Goal: Task Accomplishment & Management: Use online tool/utility

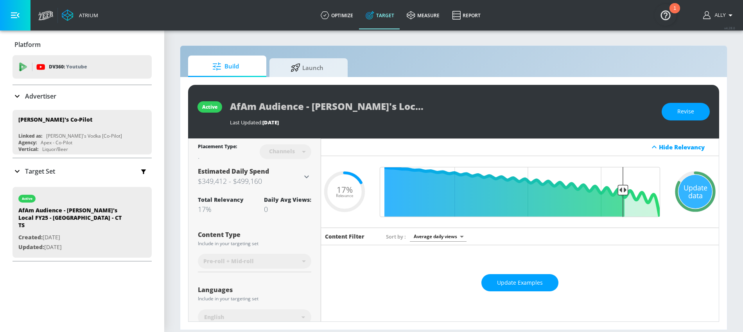
click at [216, 162] on div "Placement Type: Channels channels ​" at bounding box center [254, 150] width 113 height 25
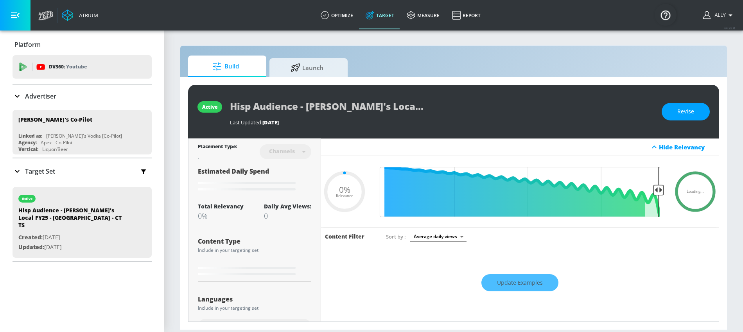
type input "0.05"
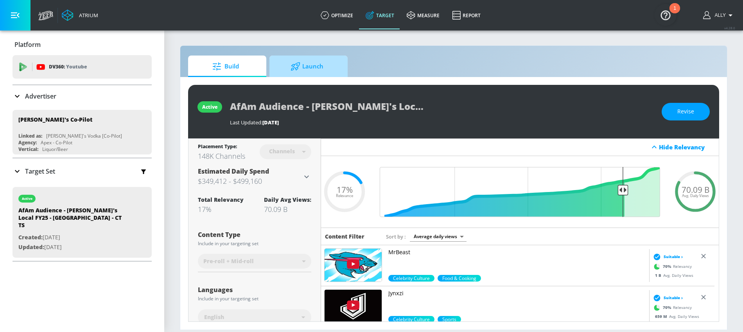
click at [322, 68] on span "Launch" at bounding box center [306, 66] width 59 height 19
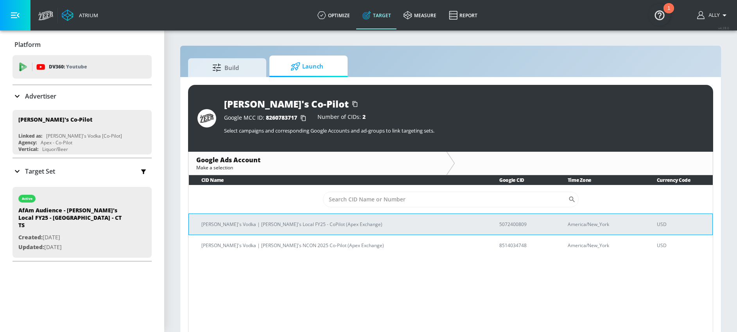
click at [411, 234] on td "Tito's Vodka | Tito's Local FY25 - CoPilot (Apex Exchange)" at bounding box center [338, 223] width 298 height 21
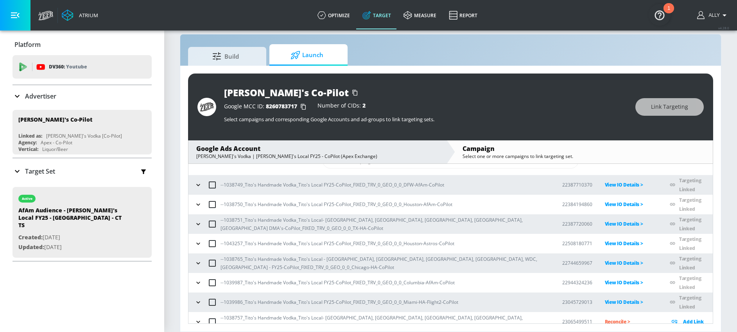
scroll to position [57, 0]
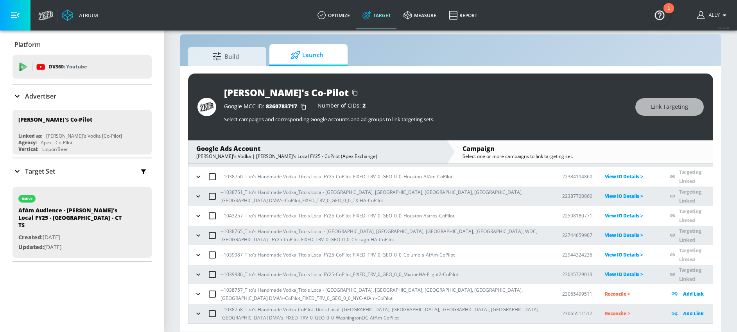
click at [197, 294] on icon "button" at bounding box center [198, 294] width 4 height 2
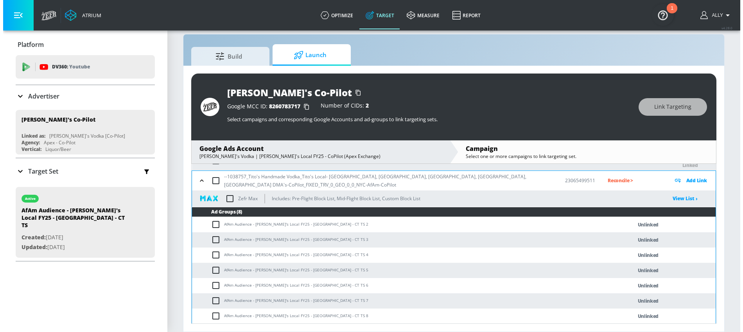
scroll to position [166, 0]
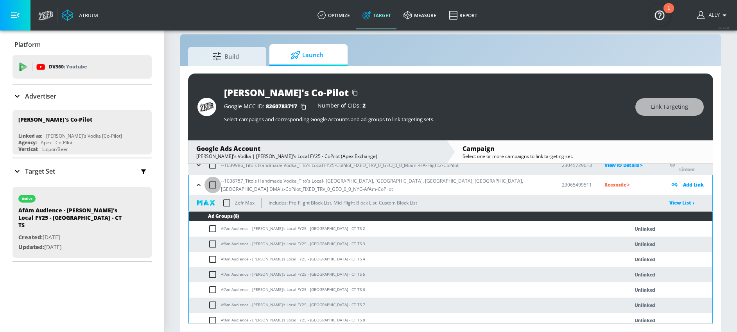
click at [210, 183] on input "checkbox" at bounding box center [212, 185] width 16 height 16
checkbox input "true"
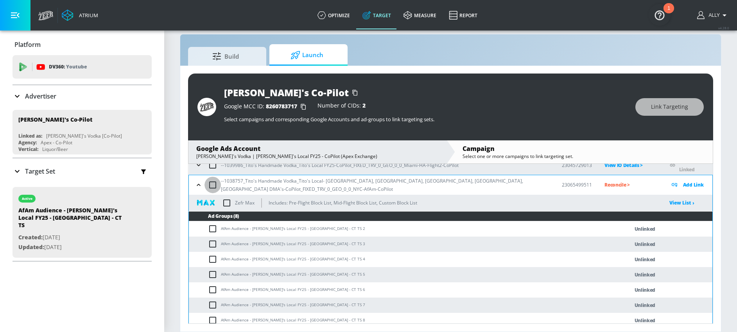
checkbox input "true"
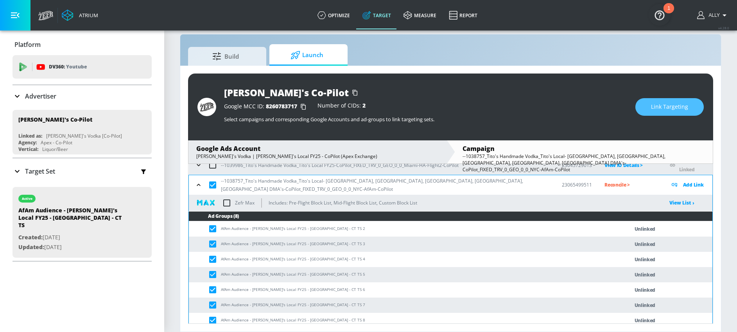
click at [657, 103] on span "Link Targeting" at bounding box center [669, 107] width 37 height 10
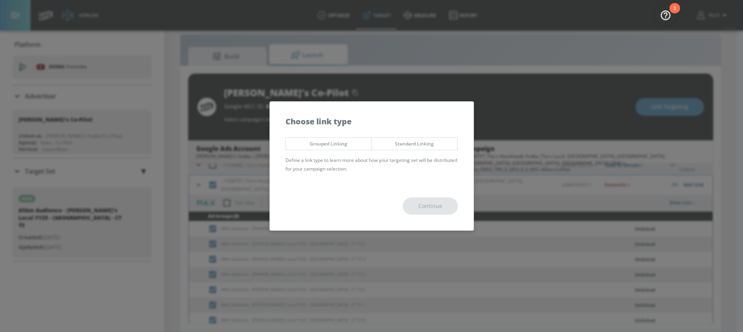
click at [329, 145] on span "Grouped Linking" at bounding box center [329, 144] width 74 height 8
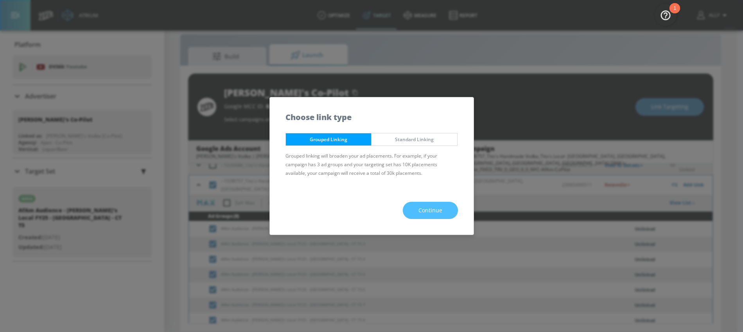
click at [435, 207] on span "Continue" at bounding box center [430, 211] width 24 height 10
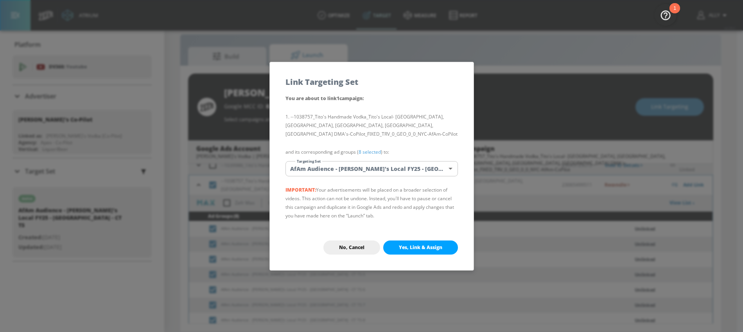
drag, startPoint x: 437, startPoint y: 244, endPoint x: 466, endPoint y: 251, distance: 29.3
click at [438, 244] on span "Yes, Link & Assign" at bounding box center [420, 247] width 43 height 6
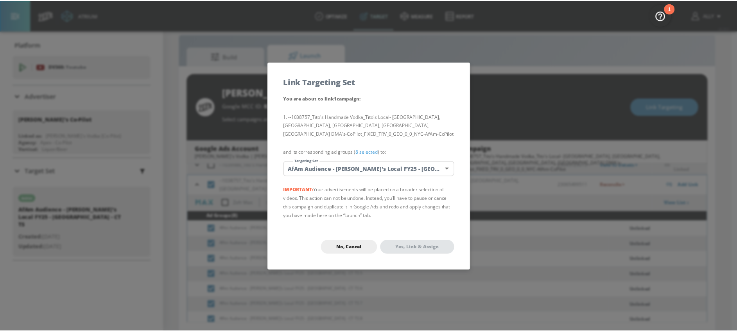
scroll to position [127, 0]
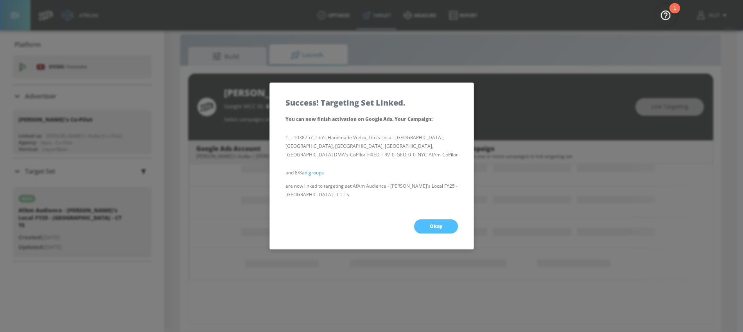
drag, startPoint x: 433, startPoint y: 217, endPoint x: 475, endPoint y: 220, distance: 41.6
click at [433, 219] on button "Okay" at bounding box center [436, 226] width 44 height 14
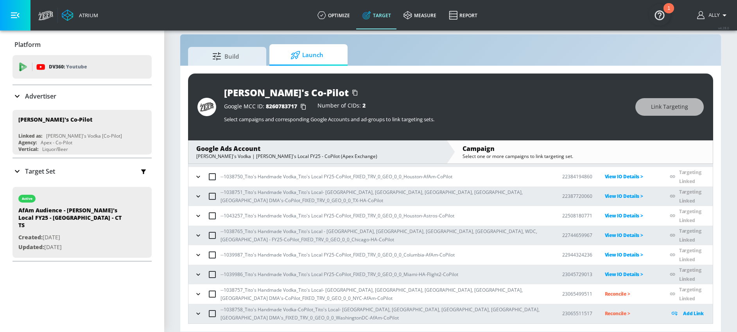
scroll to position [57, 0]
drag, startPoint x: 198, startPoint y: 314, endPoint x: 211, endPoint y: 304, distance: 16.2
click at [197, 314] on icon "button" at bounding box center [198, 313] width 4 height 2
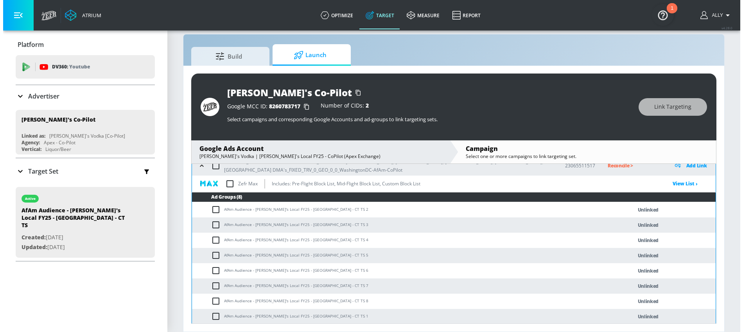
scroll to position [206, 0]
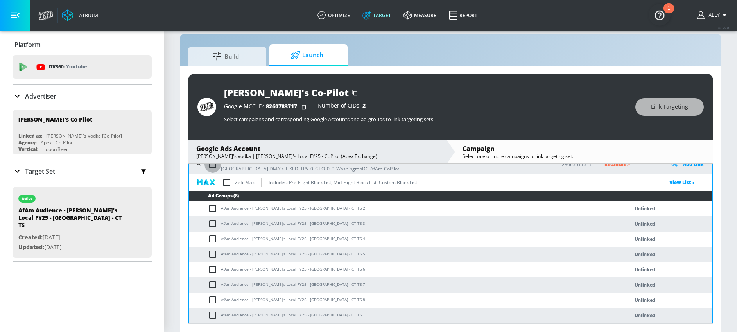
drag, startPoint x: 211, startPoint y: 164, endPoint x: 208, endPoint y: 158, distance: 6.3
click at [212, 164] on input "checkbox" at bounding box center [212, 164] width 16 height 16
checkbox input "true"
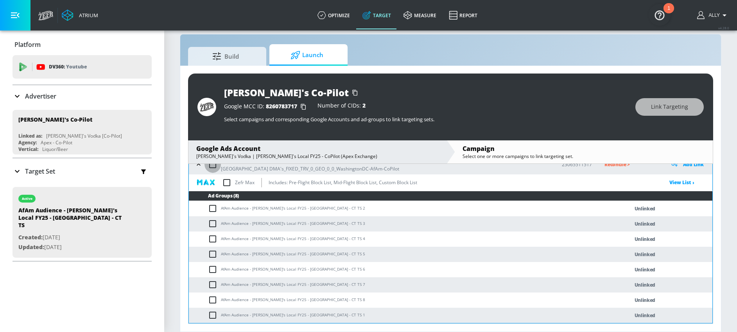
checkbox input "true"
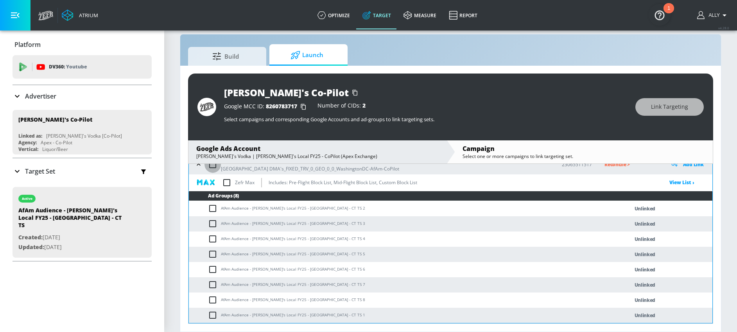
checkbox input "true"
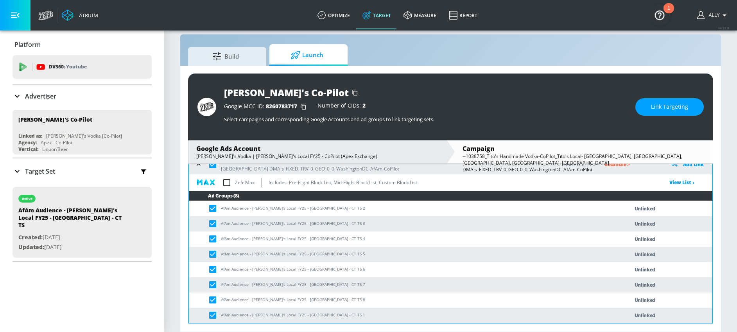
click at [658, 109] on span "Link Targeting" at bounding box center [669, 107] width 37 height 10
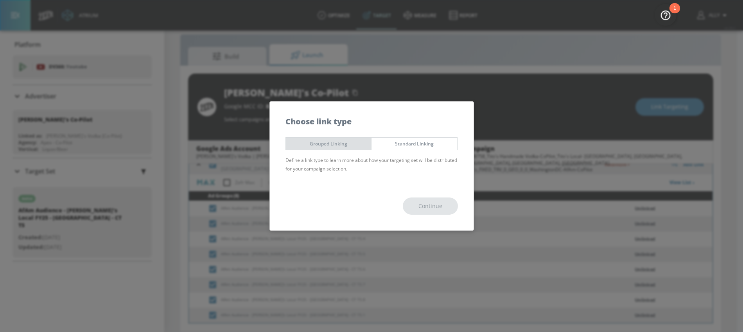
drag, startPoint x: 313, startPoint y: 142, endPoint x: 317, endPoint y: 148, distance: 7.4
click at [313, 142] on span "Grouped Linking" at bounding box center [329, 144] width 74 height 8
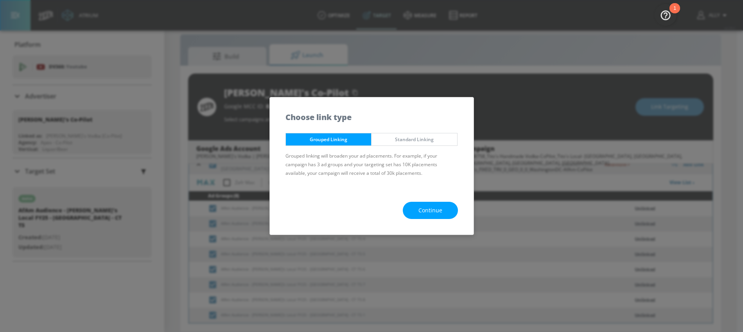
click at [443, 215] on button "Continue" at bounding box center [430, 211] width 55 height 18
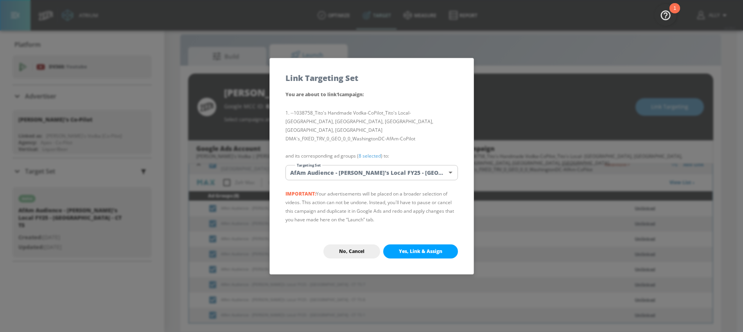
click at [428, 248] on span "Yes, Link & Assign" at bounding box center [420, 251] width 43 height 6
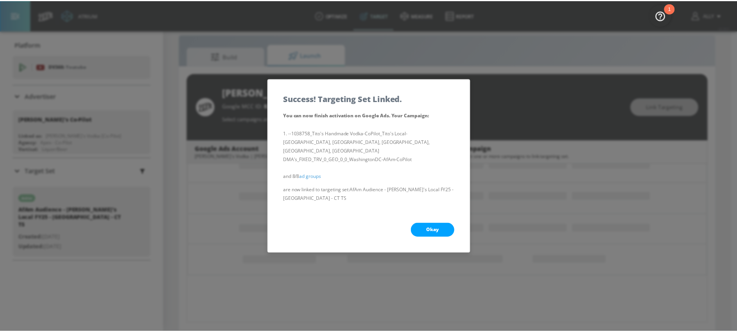
scroll to position [127, 0]
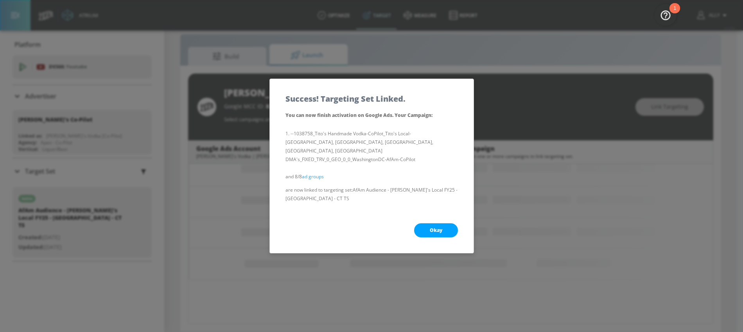
click at [441, 227] on button "Okay" at bounding box center [436, 230] width 44 height 14
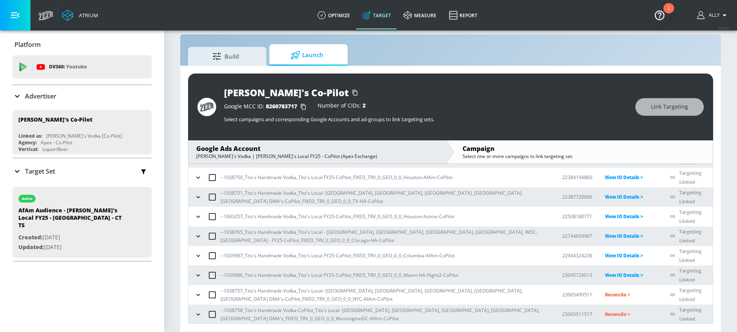
scroll to position [57, 0]
click at [607, 290] on p "Reconcile >" at bounding box center [631, 293] width 53 height 9
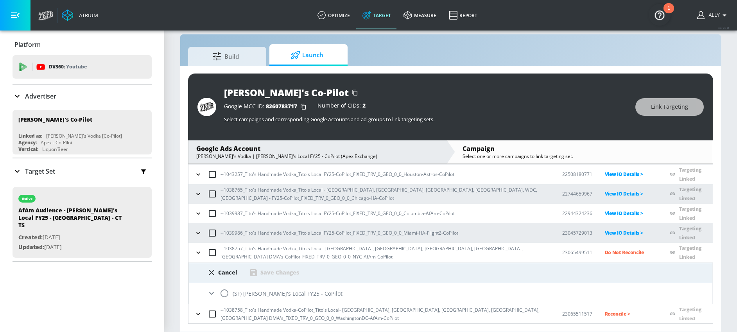
scroll to position [99, 0]
click at [228, 293] on input "radio" at bounding box center [224, 293] width 16 height 16
radio input "true"
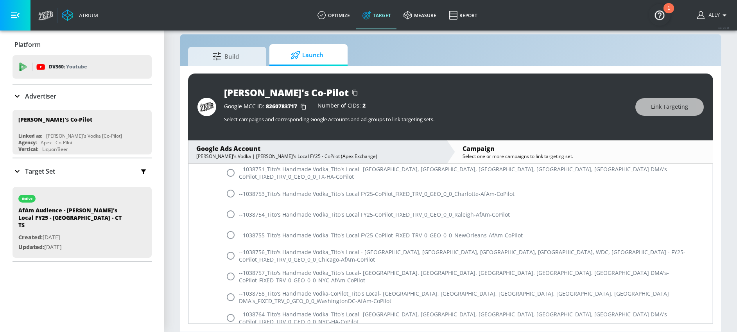
scroll to position [323, 0]
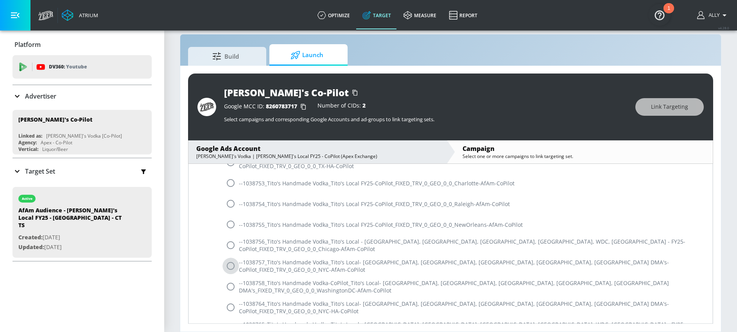
click at [231, 263] on input "radio" at bounding box center [230, 266] width 16 height 16
radio input "true"
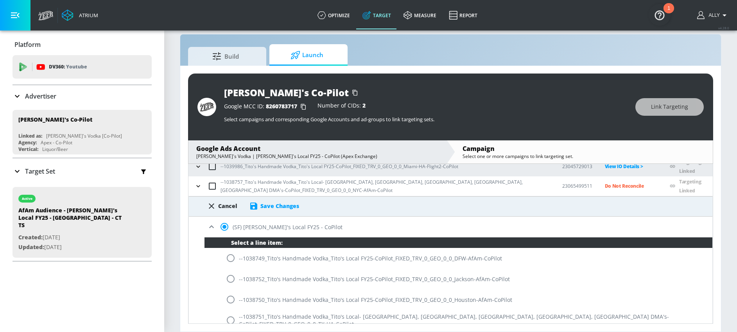
scroll to position [115, 0]
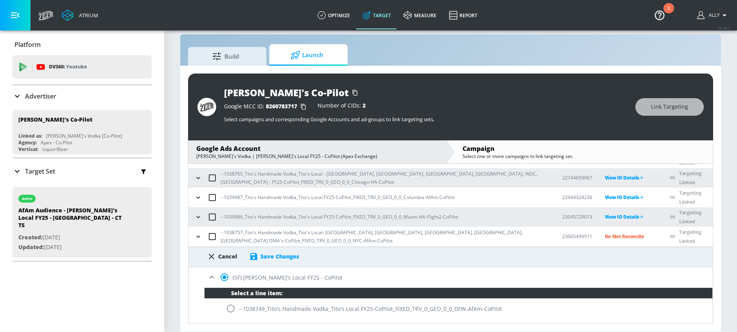
click at [285, 256] on div "Save Changes" at bounding box center [279, 256] width 39 height 7
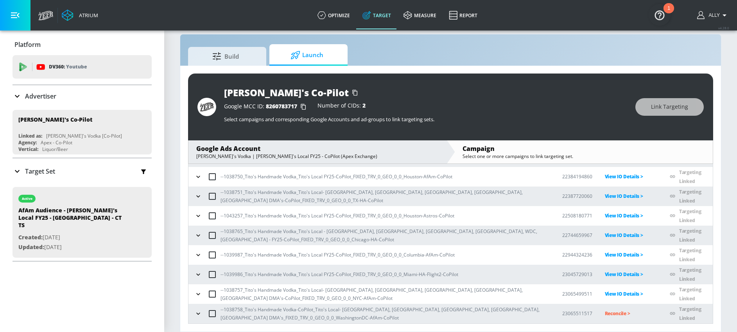
scroll to position [57, 0]
click at [610, 315] on p "Reconcile >" at bounding box center [631, 313] width 53 height 9
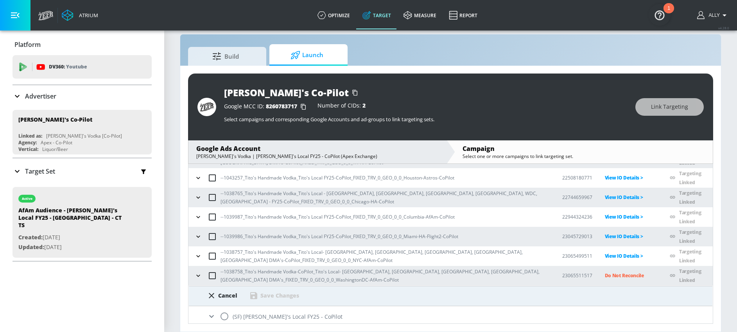
scroll to position [99, 0]
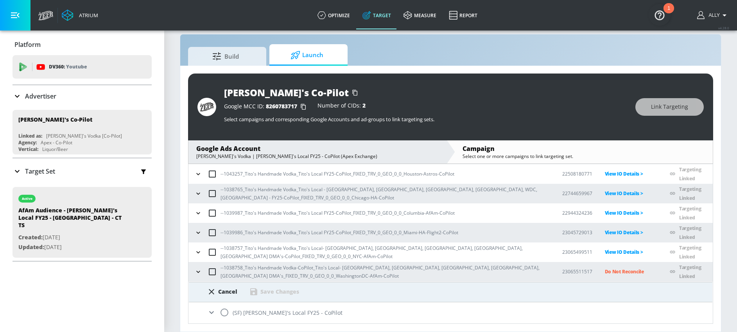
drag, startPoint x: 226, startPoint y: 310, endPoint x: 266, endPoint y: 299, distance: 41.8
click at [226, 310] on input "radio" at bounding box center [224, 312] width 16 height 16
radio input "true"
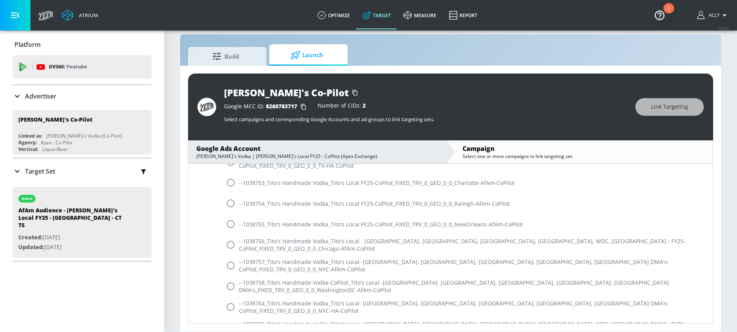
scroll to position [373, 0]
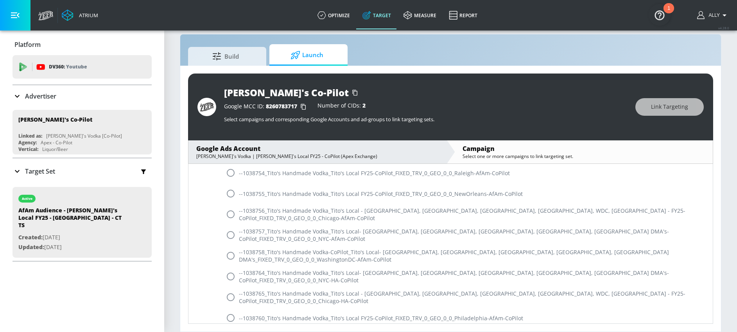
click at [237, 252] on input "radio" at bounding box center [230, 255] width 16 height 16
radio input "true"
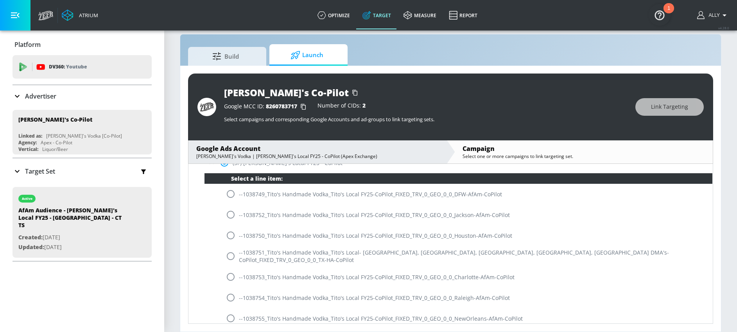
scroll to position [138, 0]
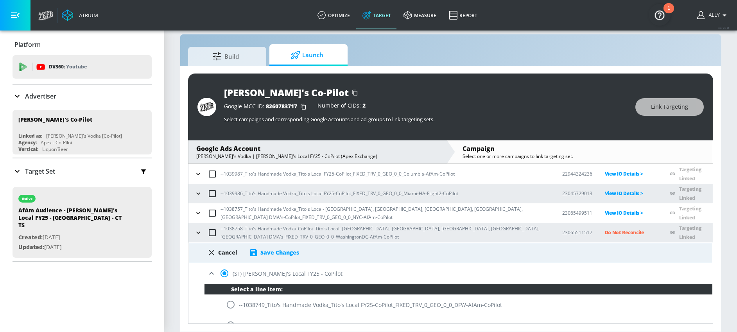
click at [274, 249] on div "Save Changes" at bounding box center [279, 252] width 39 height 7
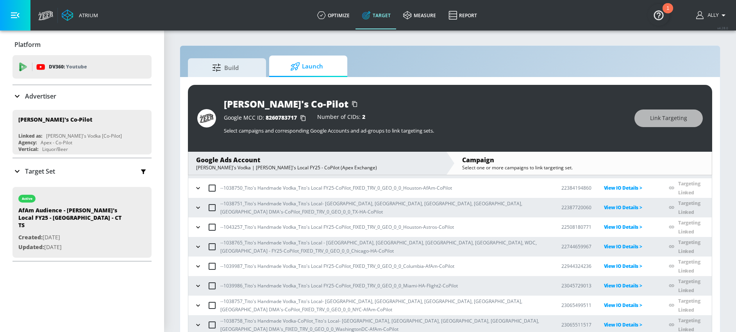
scroll to position [2, 0]
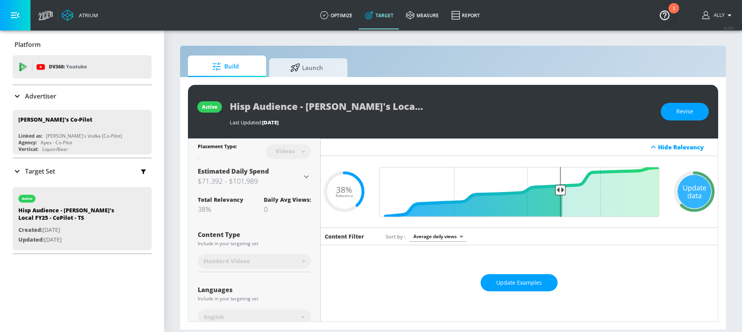
click at [326, 79] on div "active Hisp Audience - [PERSON_NAME]'s Local FY25 - CoPilot - TS Last Updated: …" at bounding box center [453, 203] width 546 height 253
click at [321, 72] on span "Launch" at bounding box center [306, 66] width 59 height 19
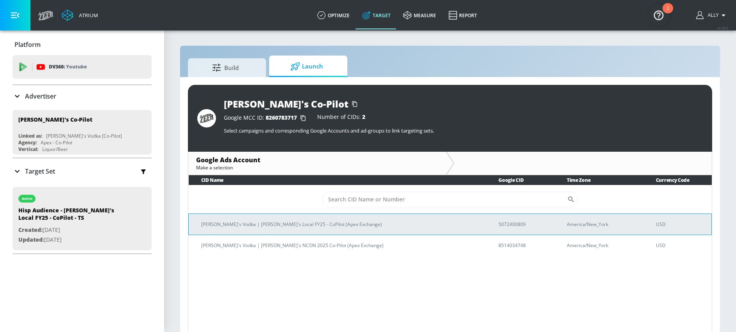
click at [276, 222] on p "[PERSON_NAME]'s Vodka | [PERSON_NAME]'s Local FY25 - CoPilot (Apex Exchange)" at bounding box center [340, 224] width 279 height 8
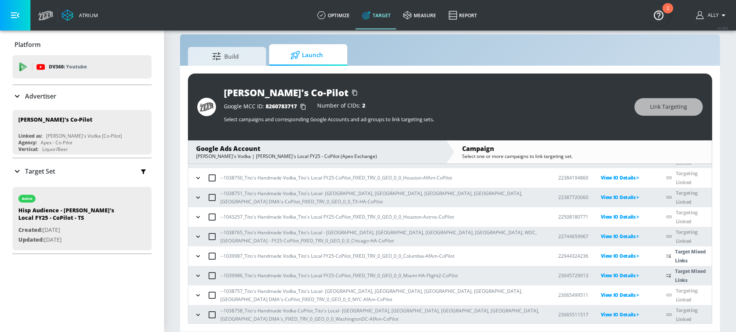
scroll to position [57, 0]
click at [199, 273] on icon "button" at bounding box center [198, 274] width 4 height 2
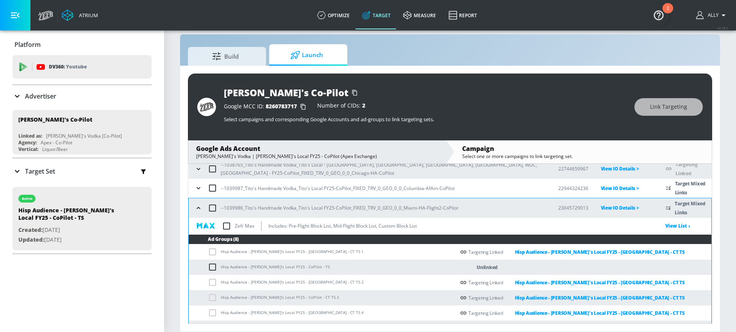
scroll to position [121, 0]
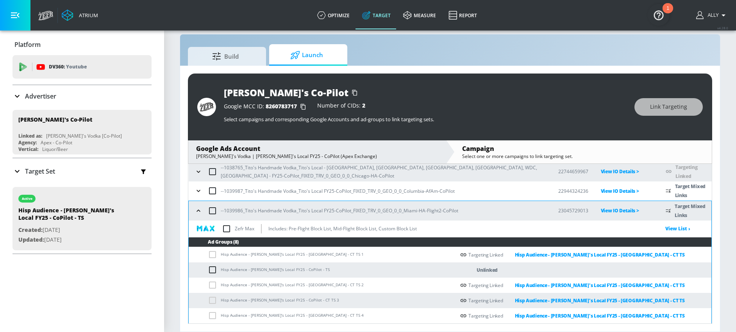
click at [216, 271] on input "checkbox" at bounding box center [214, 269] width 13 height 9
click at [677, 105] on span "Link Targeting" at bounding box center [668, 107] width 37 height 10
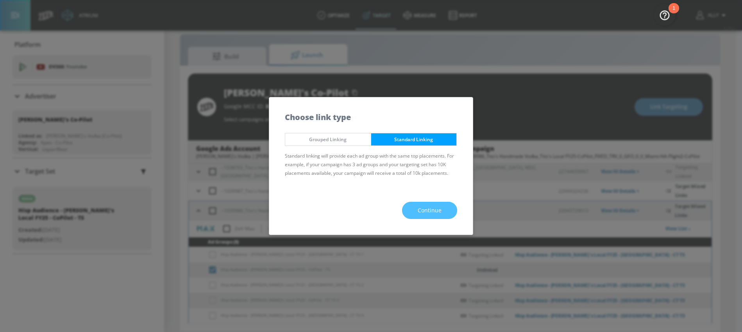
click at [422, 210] on span "Continue" at bounding box center [430, 211] width 24 height 10
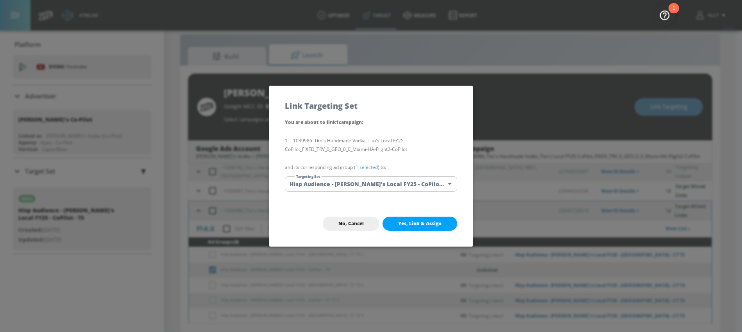
click at [419, 224] on span "Yes, Link & Assign" at bounding box center [419, 223] width 43 height 6
checkbox input "false"
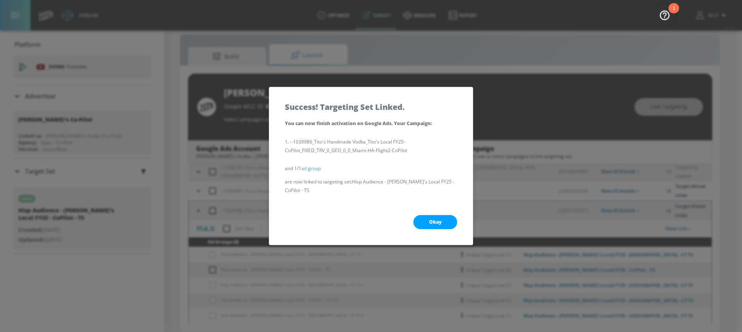
click at [422, 218] on button "Okay" at bounding box center [436, 222] width 44 height 14
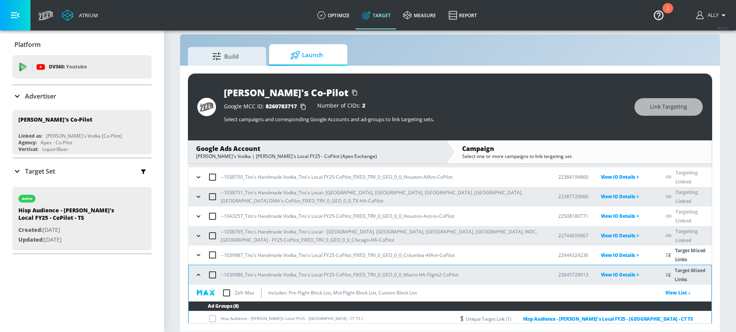
scroll to position [0, 0]
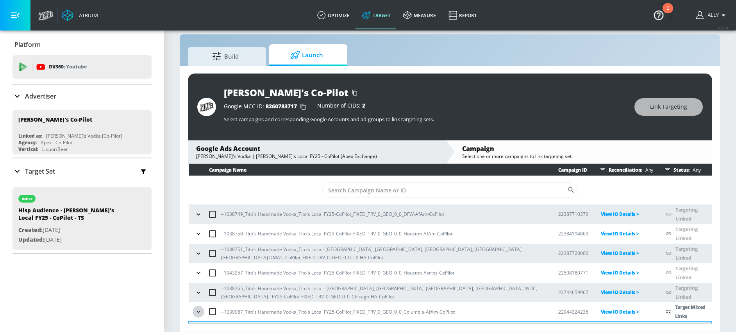
drag, startPoint x: 200, startPoint y: 310, endPoint x: 202, endPoint y: 305, distance: 4.7
click at [200, 310] on icon "button" at bounding box center [199, 312] width 8 height 8
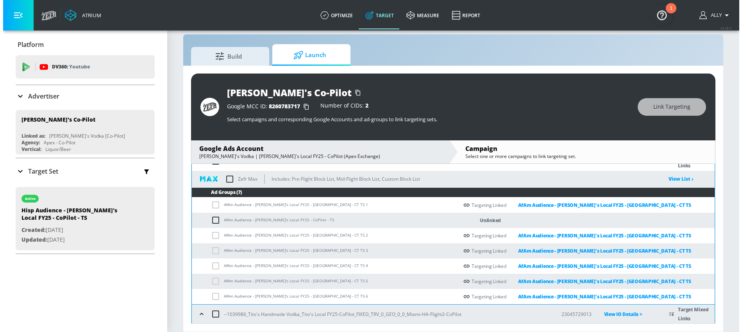
scroll to position [127, 0]
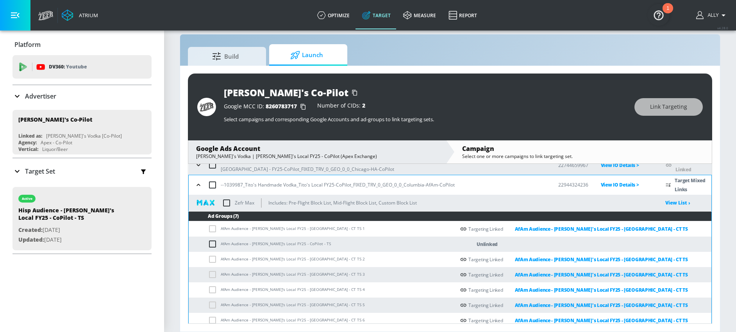
click at [213, 244] on input "checkbox" at bounding box center [214, 243] width 13 height 9
checkbox input "true"
click at [677, 104] on span "Link Targeting" at bounding box center [668, 107] width 37 height 10
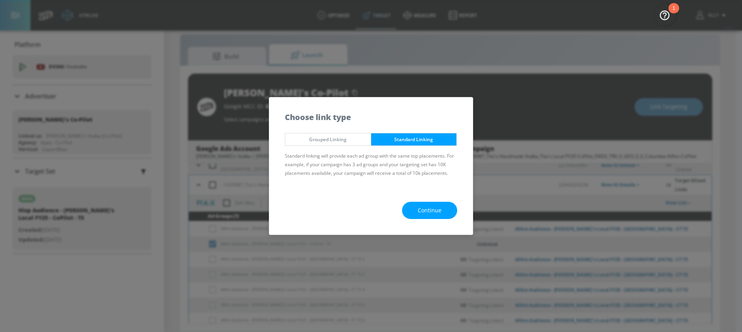
click at [438, 211] on span "Continue" at bounding box center [430, 211] width 24 height 10
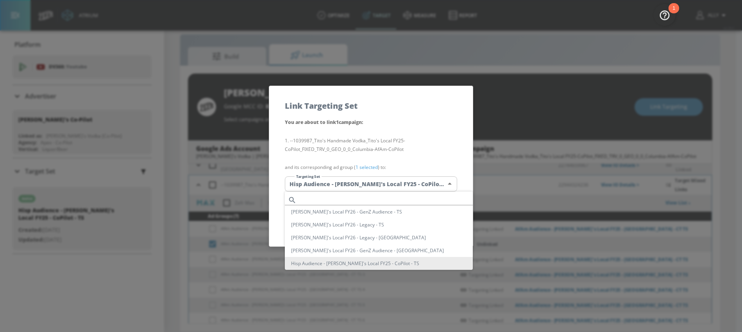
click at [434, 189] on body "Atrium optimize Target measure Report optimize Target measure Report v 4.28.0 A…" at bounding box center [371, 160] width 742 height 343
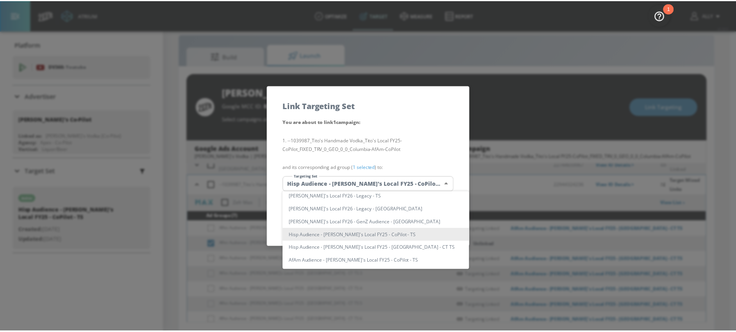
scroll to position [38, 0]
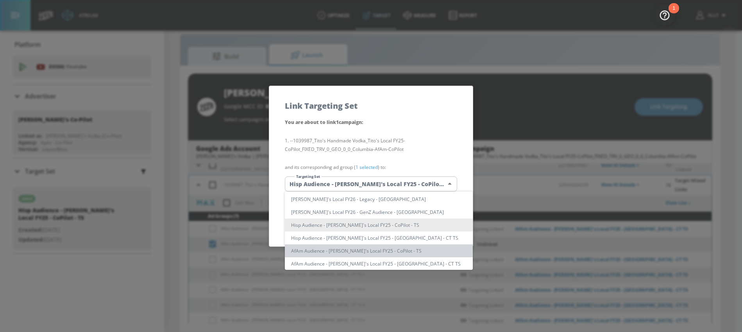
click at [394, 253] on li "AfAm Audience - [PERSON_NAME]'s Local FY25 - CoPilot - TS" at bounding box center [379, 250] width 188 height 13
type input "2b3edd2f-ce40-4a69-b13e-df14d9cb013f"
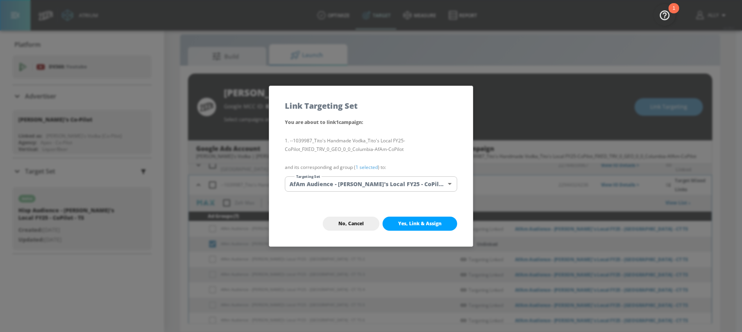
click at [421, 223] on span "Yes, Link & Assign" at bounding box center [419, 223] width 43 height 6
checkbox input "false"
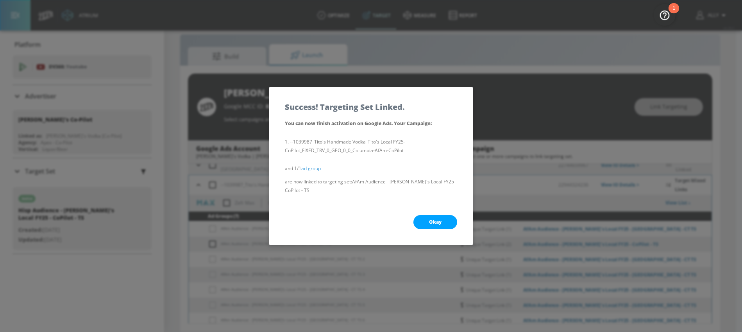
click at [437, 219] on span "Okay" at bounding box center [435, 222] width 13 height 6
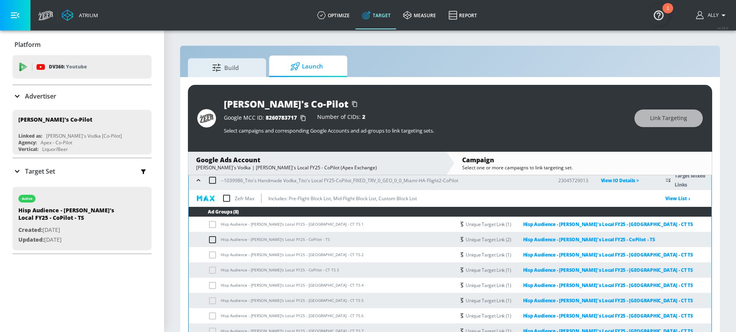
scroll to position [189, 0]
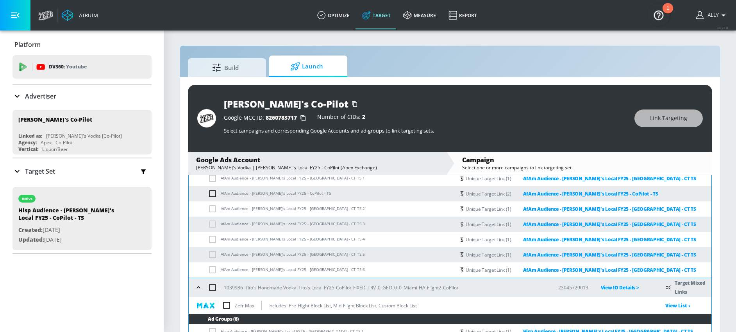
click at [197, 287] on icon "button" at bounding box center [199, 287] width 8 height 8
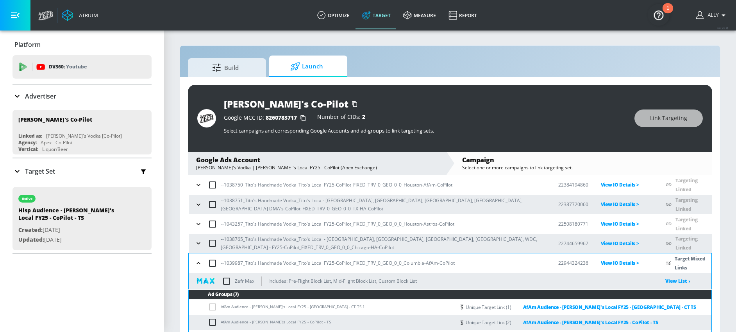
scroll to position [48, 0]
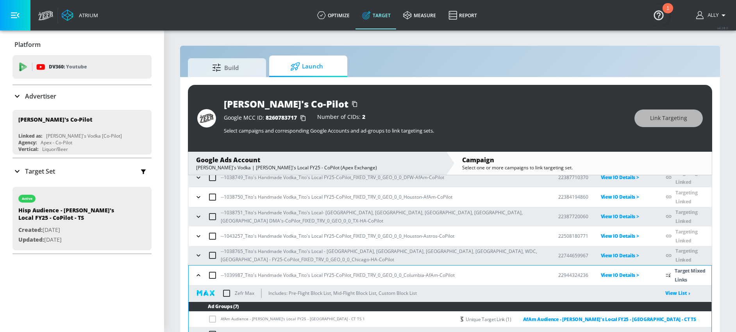
click at [196, 271] on icon "button" at bounding box center [199, 275] width 8 height 8
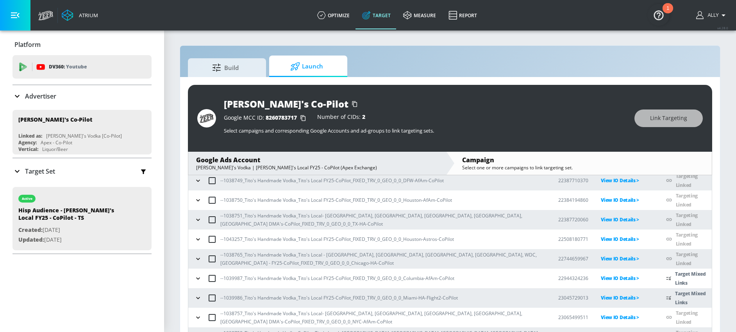
scroll to position [57, 0]
